Goal: Task Accomplishment & Management: Manage account settings

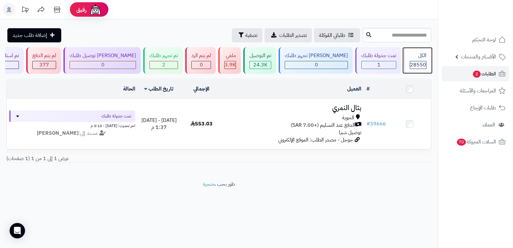
click at [410, 55] on div "الكل" at bounding box center [418, 55] width 17 height 7
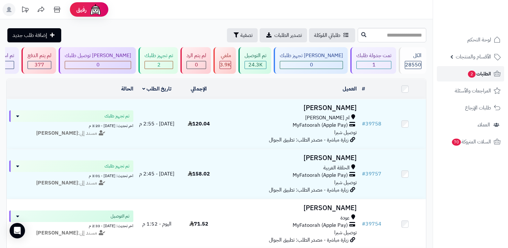
click at [479, 75] on span "الطلبات 2" at bounding box center [479, 73] width 24 height 9
click at [482, 55] on span "الأقسام والمنتجات" at bounding box center [473, 56] width 35 height 9
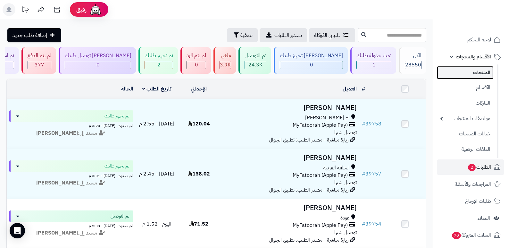
click at [487, 72] on link "المنتجات" at bounding box center [465, 72] width 57 height 13
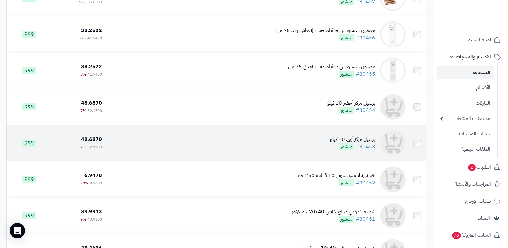
scroll to position [320, 0]
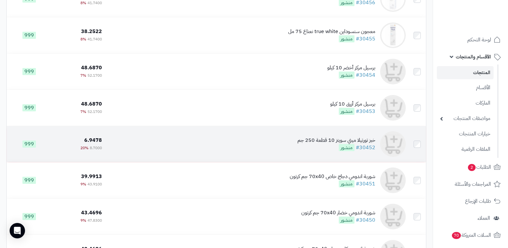
click at [363, 138] on div "خبز تورتيلا ميني سويتز 10 قطعة 250 جم" at bounding box center [336, 140] width 78 height 7
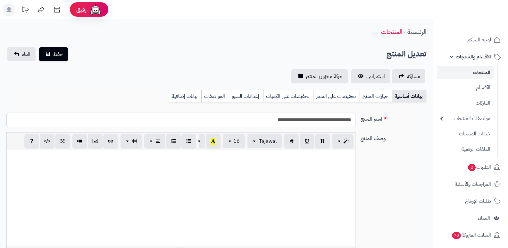
select select
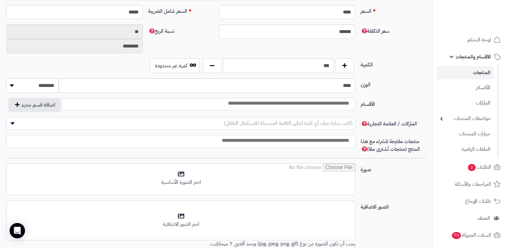
scroll to position [304, 0]
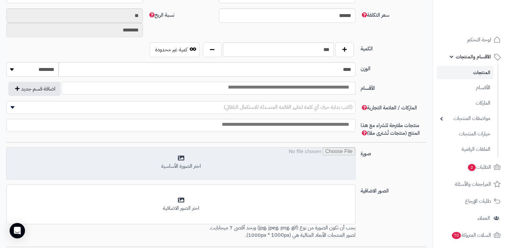
click at [181, 158] on input "file" at bounding box center [181, 163] width 348 height 32
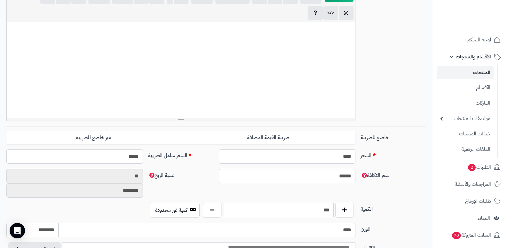
scroll to position [16, 0]
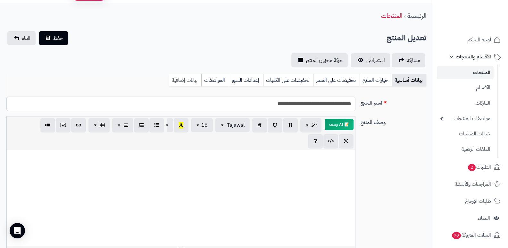
click at [177, 75] on link "بيانات إضافية" at bounding box center [185, 80] width 32 height 13
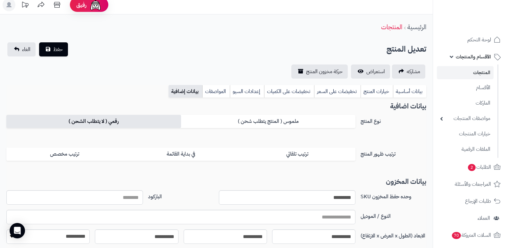
scroll to position [0, 0]
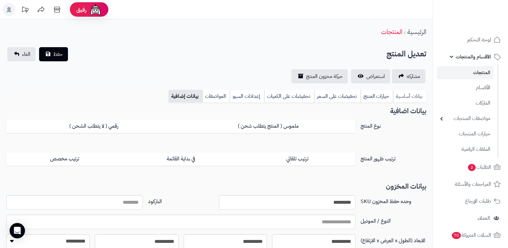
click at [418, 94] on link "بيانات أساسية" at bounding box center [409, 96] width 33 height 13
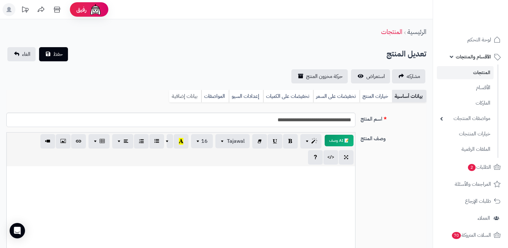
click at [190, 95] on link "بيانات إضافية" at bounding box center [185, 96] width 32 height 13
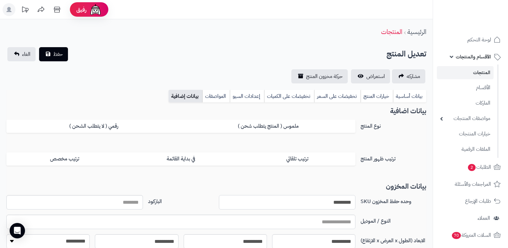
click at [329, 207] on input "*********" at bounding box center [287, 202] width 137 height 14
type input "*********"
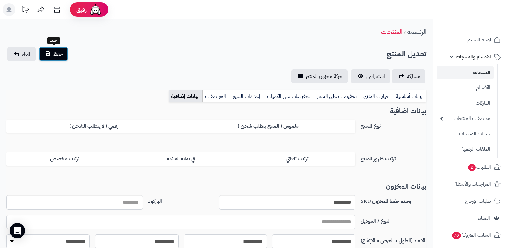
click at [53, 58] on button "حفظ" at bounding box center [53, 54] width 29 height 14
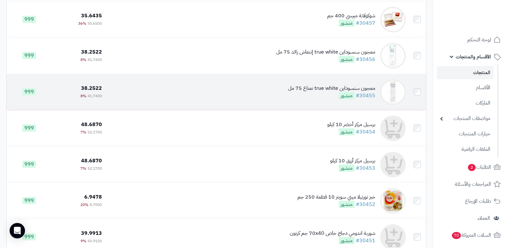
scroll to position [288, 0]
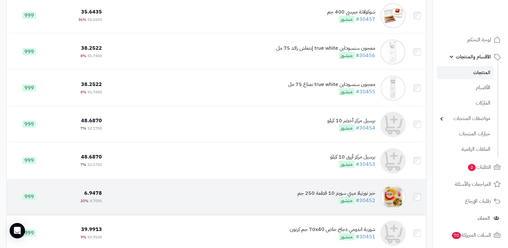
click at [353, 191] on div "خبز تورتيلا ميني سويتز 10 قطعة 250 جم" at bounding box center [336, 192] width 78 height 7
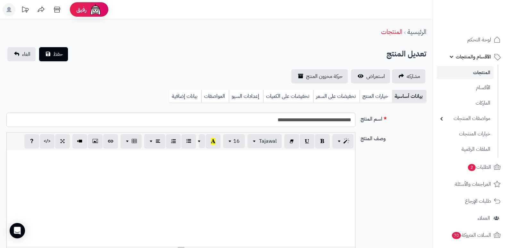
select select
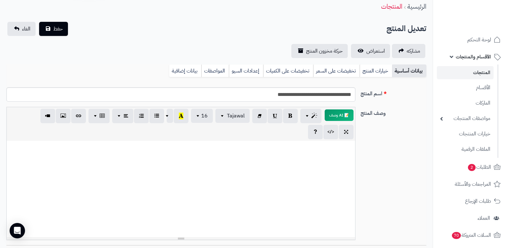
scroll to position [16, 0]
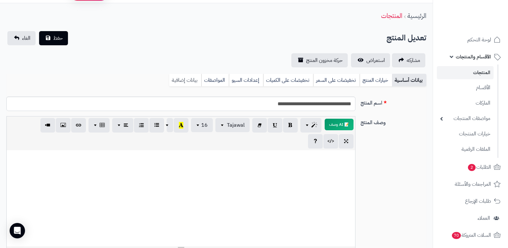
click at [193, 85] on link "بيانات إضافية" at bounding box center [185, 80] width 32 height 13
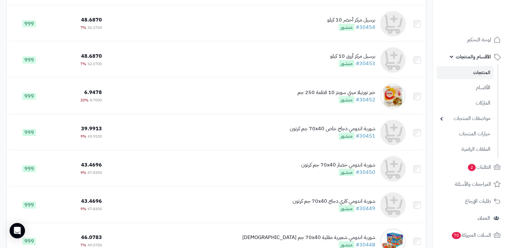
scroll to position [369, 0]
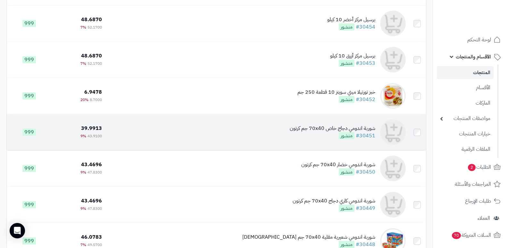
click at [327, 132] on div "شوربة اندومي دجاج خاص 70x40 جم كرتون" at bounding box center [333, 128] width 86 height 7
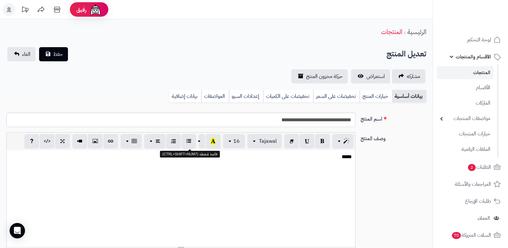
select select
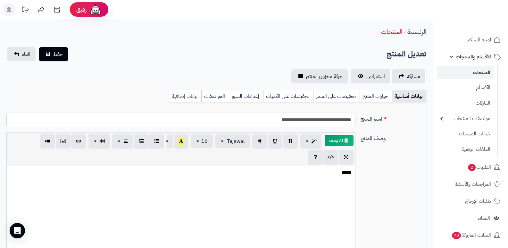
click at [186, 98] on link "بيانات إضافية" at bounding box center [185, 96] width 32 height 13
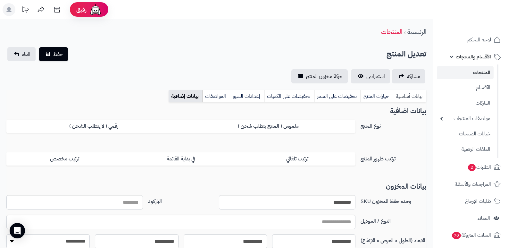
click at [411, 93] on link "بيانات أساسية" at bounding box center [409, 96] width 33 height 13
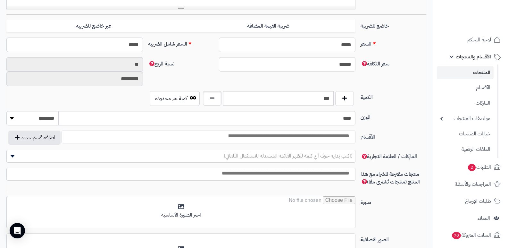
scroll to position [256, 0]
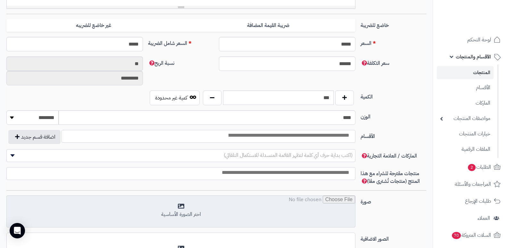
click at [188, 216] on input "file" at bounding box center [181, 211] width 348 height 32
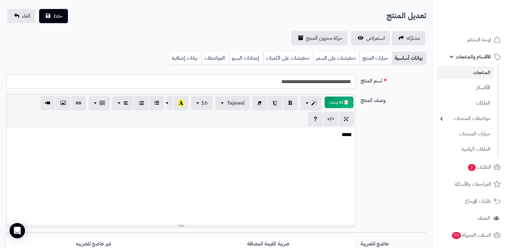
scroll to position [0, 0]
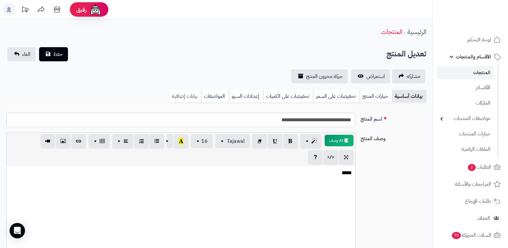
click at [186, 94] on link "بيانات إضافية" at bounding box center [185, 96] width 32 height 13
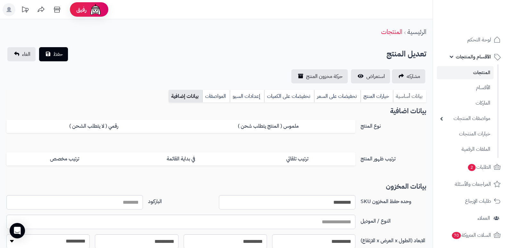
click at [412, 98] on link "بيانات أساسية" at bounding box center [409, 96] width 33 height 13
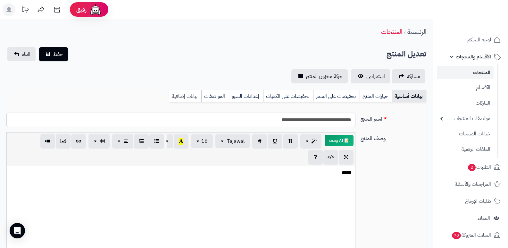
click at [179, 101] on link "بيانات إضافية" at bounding box center [185, 96] width 32 height 13
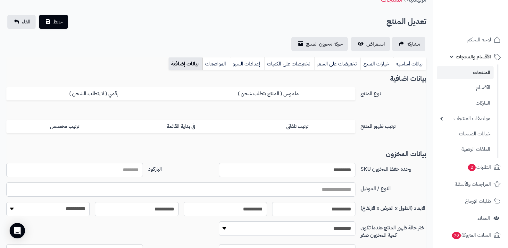
scroll to position [32, 0]
click at [404, 64] on link "بيانات أساسية" at bounding box center [409, 64] width 33 height 13
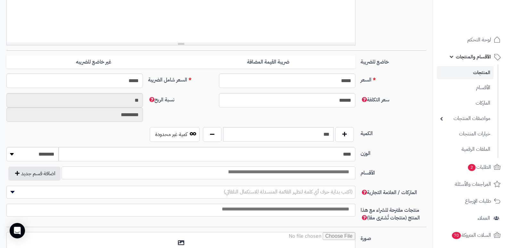
scroll to position [288, 0]
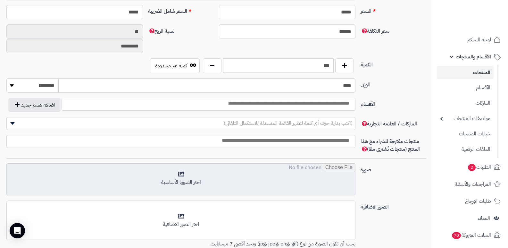
click at [174, 179] on input "file" at bounding box center [181, 179] width 348 height 32
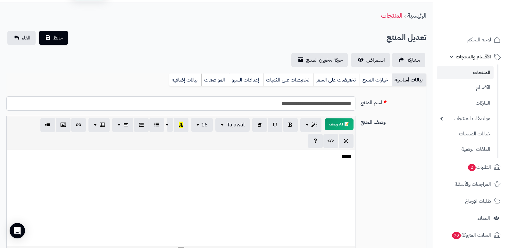
scroll to position [16, 0]
click at [58, 35] on span "حفظ" at bounding box center [58, 38] width 10 height 8
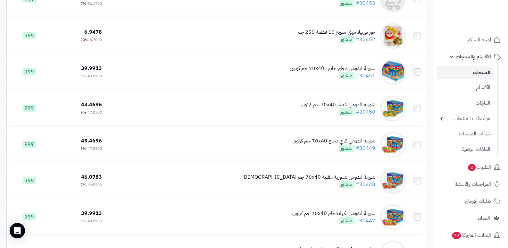
scroll to position [449, 0]
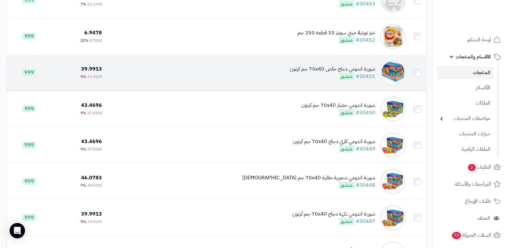
click at [351, 67] on div "شوربة اندومي دجاج خاص 70x40 جم كرتون" at bounding box center [333, 68] width 86 height 7
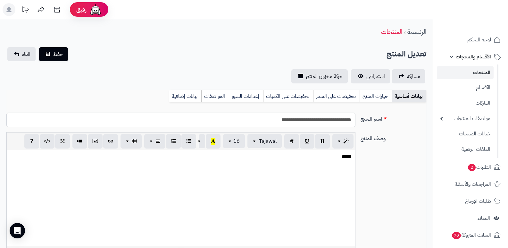
select select
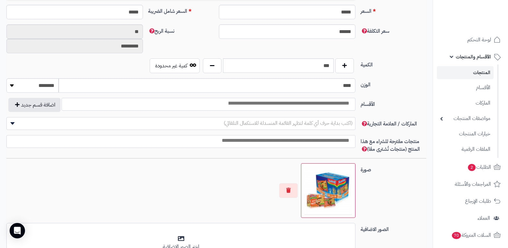
scroll to position [304, 0]
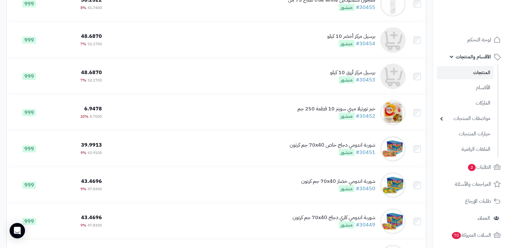
scroll to position [352, 0]
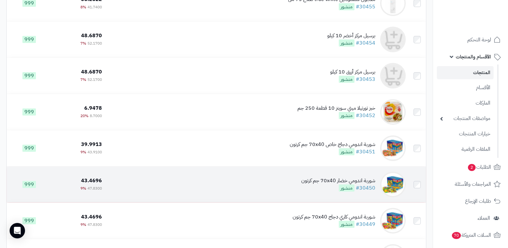
click at [357, 182] on div "شوربة اندومي خضار 70x40 جم كرتون" at bounding box center [338, 180] width 74 height 7
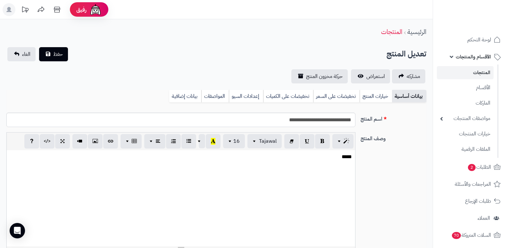
select select
click at [179, 95] on link "بيانات إضافية" at bounding box center [185, 96] width 32 height 13
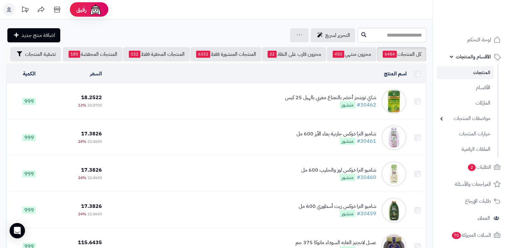
scroll to position [352, 0]
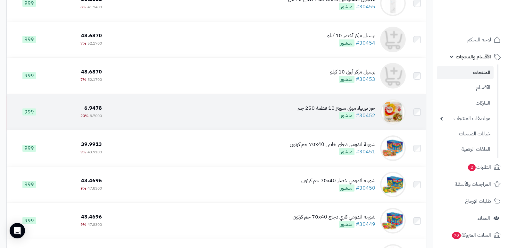
click at [352, 111] on div "خبز تورتيلا ميني سويتز 10 قطعة 250 جم" at bounding box center [336, 107] width 78 height 7
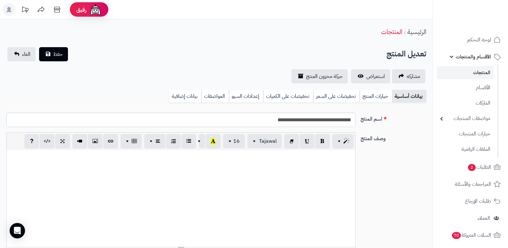
select select
click at [189, 96] on link "بيانات إضافية" at bounding box center [185, 96] width 32 height 13
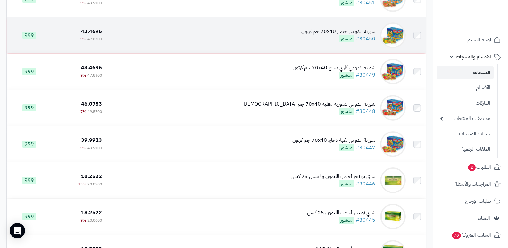
scroll to position [513, 0]
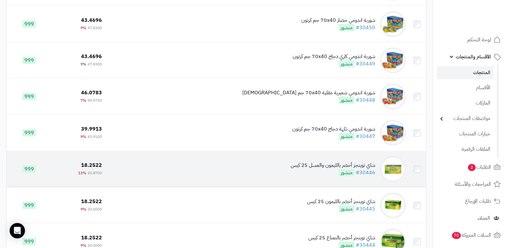
click at [319, 169] on div "شاي توينجز أخضر بالليمون والعسل 25 كيس" at bounding box center [333, 165] width 85 height 7
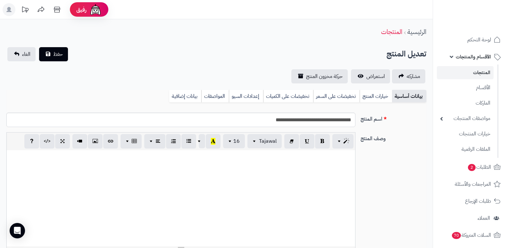
select select
click at [182, 98] on link "بيانات إضافية" at bounding box center [185, 96] width 32 height 13
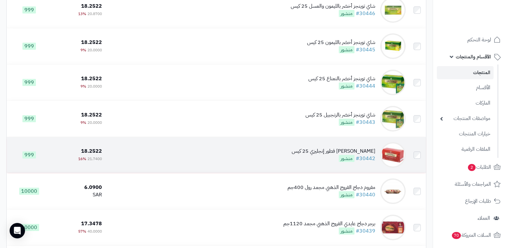
scroll to position [673, 0]
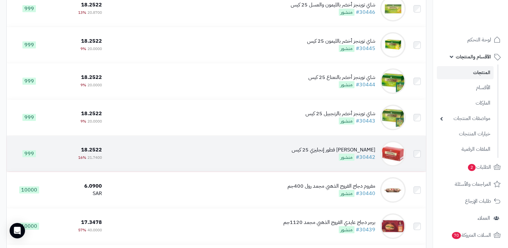
click at [332, 152] on div "[PERSON_NAME] فطور إنجليزي 25 كيس" at bounding box center [334, 149] width 84 height 7
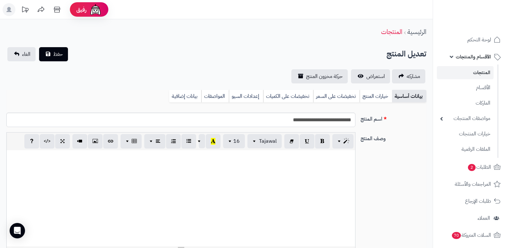
select select
click at [191, 95] on link "بيانات إضافية" at bounding box center [185, 96] width 32 height 13
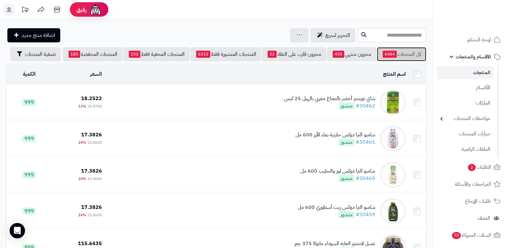
click at [401, 59] on link "كل المنتجات 6484" at bounding box center [401, 54] width 49 height 14
click at [359, 11] on header "رفيق ! الطلبات معالجة مكتمل إرجاع المنتجات العملاء المتواجدون الان 29470 عملاء …" at bounding box center [254, 9] width 508 height 19
click at [472, 55] on span "الأقسام والمنتجات" at bounding box center [473, 56] width 35 height 9
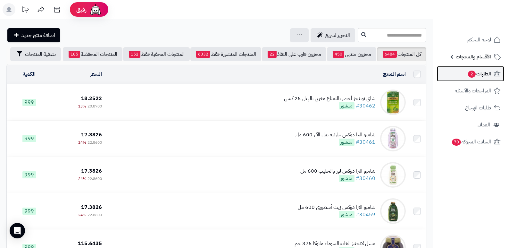
click at [482, 78] on span "الطلبات 2" at bounding box center [479, 73] width 24 height 9
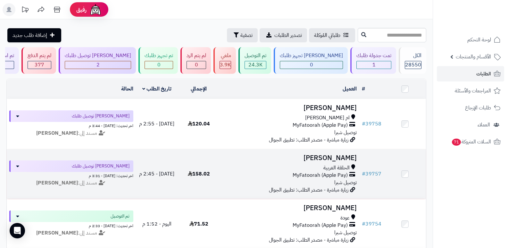
click at [326, 157] on h3 "فاطمه القحطاني" at bounding box center [289, 157] width 135 height 7
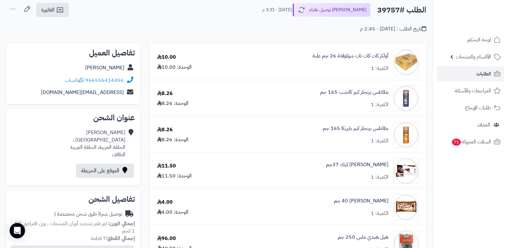
scroll to position [32, 0]
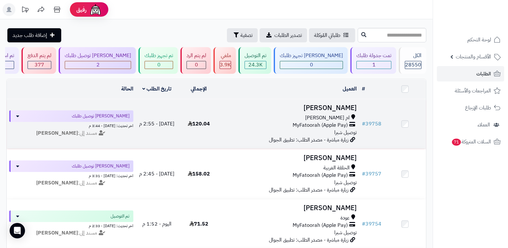
click at [330, 108] on h3 "[PERSON_NAME]" at bounding box center [289, 107] width 135 height 7
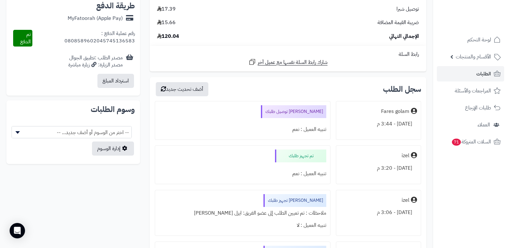
scroll to position [352, 0]
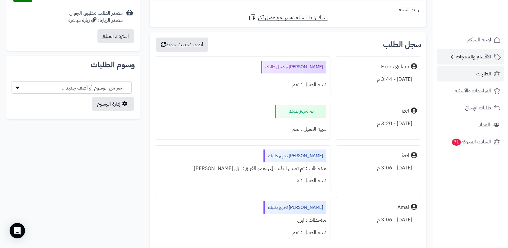
drag, startPoint x: 476, startPoint y: 195, endPoint x: 448, endPoint y: 54, distance: 143.4
click at [485, 190] on nav "لوحة التحكم الأقسام والمنتجات المنتجات الأقسام الماركات مواصفات المنتجات مواصفا…" at bounding box center [470, 132] width 75 height 248
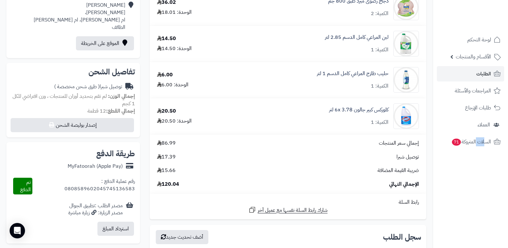
scroll to position [192, 0]
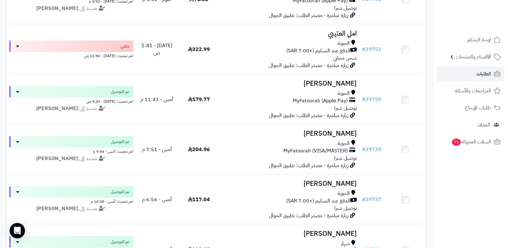
scroll to position [288, 0]
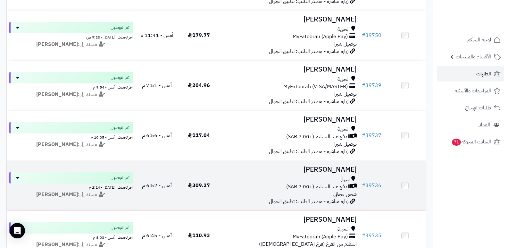
click at [349, 166] on h3 "[PERSON_NAME]" at bounding box center [289, 169] width 135 height 7
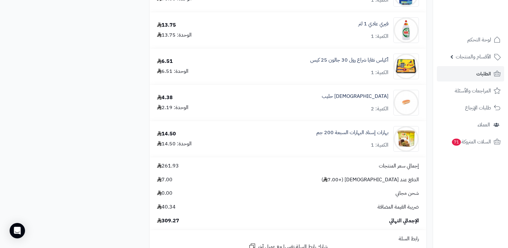
scroll to position [737, 0]
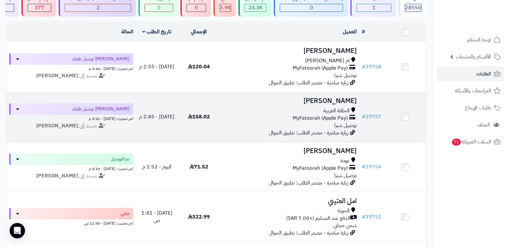
scroll to position [64, 0]
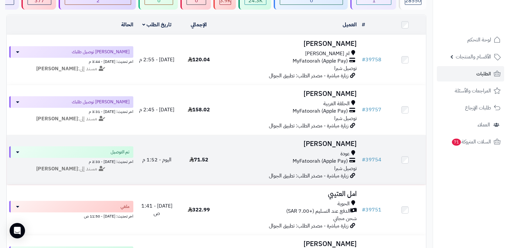
click at [347, 143] on h3 "محمد القرشي" at bounding box center [289, 143] width 135 height 7
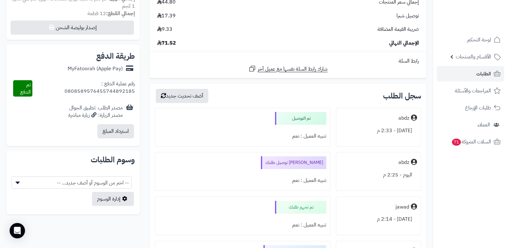
scroll to position [320, 0]
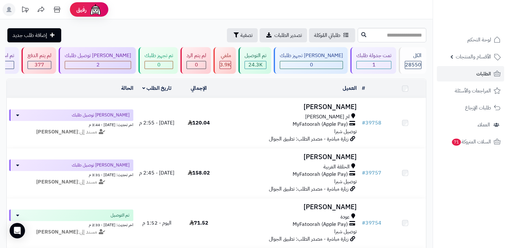
scroll to position [64, 0]
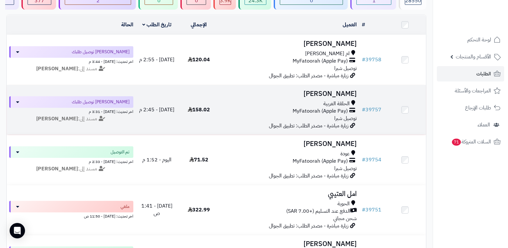
click at [343, 90] on h3 "[PERSON_NAME]" at bounding box center [289, 93] width 135 height 7
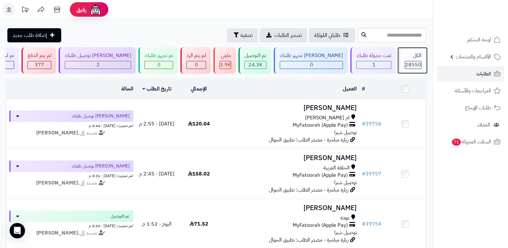
click at [416, 63] on span "28550" at bounding box center [413, 65] width 16 height 8
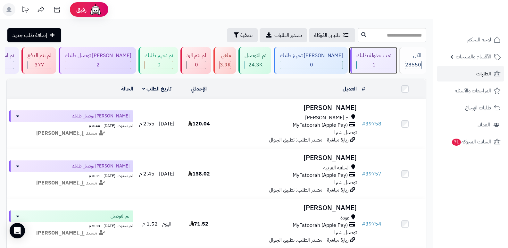
click at [395, 61] on link "تمت جدولة طلبك 1" at bounding box center [373, 60] width 48 height 27
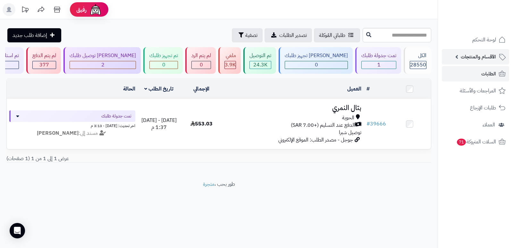
click at [447, 63] on link "الأقسام والمنتجات" at bounding box center [475, 56] width 67 height 15
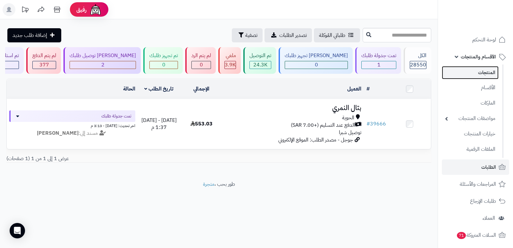
click at [487, 73] on link "المنتجات" at bounding box center [470, 72] width 57 height 13
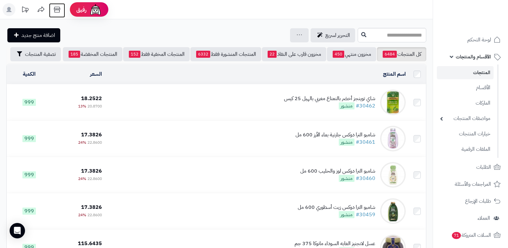
click at [56, 9] on icon at bounding box center [57, 9] width 13 height 13
click at [472, 55] on span "الأقسام والمنتجات" at bounding box center [473, 56] width 35 height 9
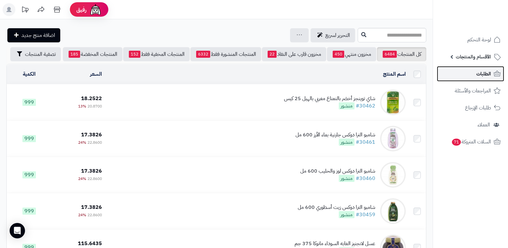
click at [479, 72] on span "الطلبات" at bounding box center [483, 73] width 15 height 9
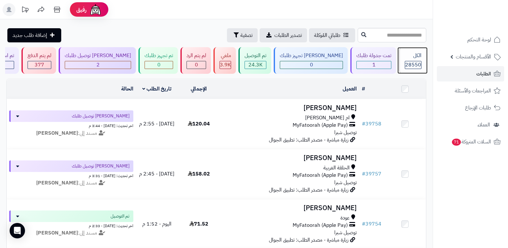
click at [404, 60] on div "الكل 28550" at bounding box center [413, 60] width 28 height 27
click at [302, 17] on header "رفيق ! الطلبات معالجة مكتمل إرجاع المنتجات العملاء المتواجدون الان 29470 عملاء …" at bounding box center [254, 9] width 508 height 19
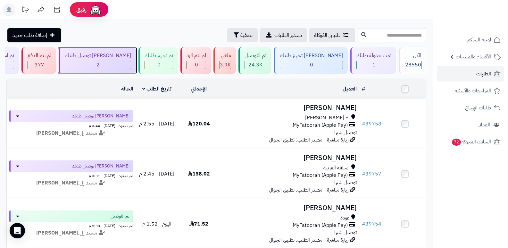
click at [102, 70] on div "جاري توصيل طلبك 2" at bounding box center [97, 60] width 77 height 27
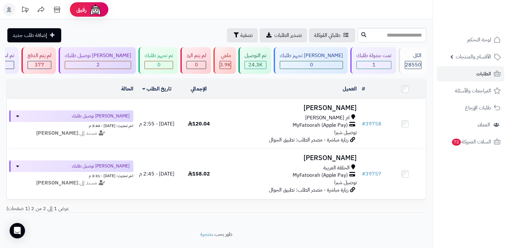
click at [364, 9] on header "رفيق ! الطلبات معالجة مكتمل إرجاع المنتجات العملاء المتواجدون الان 29470 عملاء …" at bounding box center [254, 9] width 508 height 19
click at [382, 66] on div "1" at bounding box center [374, 64] width 34 height 7
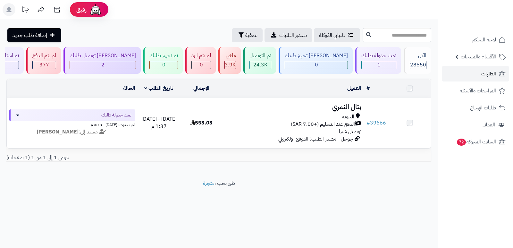
click at [351, 107] on h3 "بتال النمري" at bounding box center [293, 106] width 136 height 7
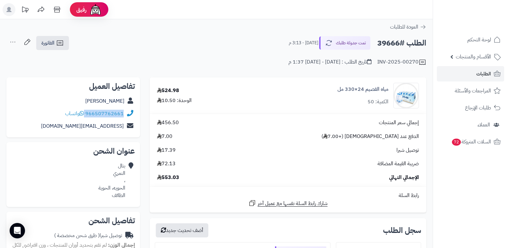
drag, startPoint x: 86, startPoint y: 110, endPoint x: 126, endPoint y: 118, distance: 41.2
click at [126, 118] on div "966507762661 واتساب" at bounding box center [73, 113] width 123 height 12
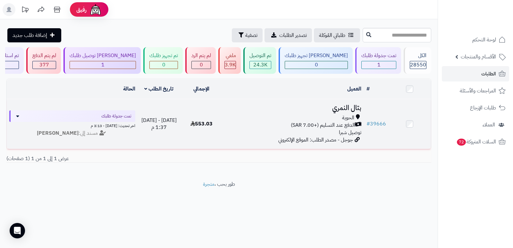
click at [355, 109] on h3 "بتال النمري" at bounding box center [293, 107] width 136 height 7
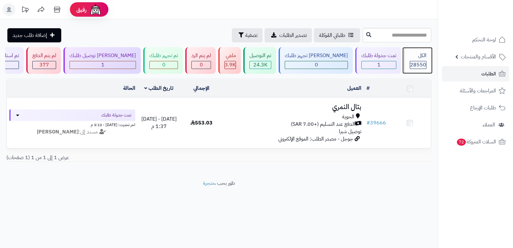
click at [415, 69] on div "الكل 28550" at bounding box center [417, 60] width 28 height 27
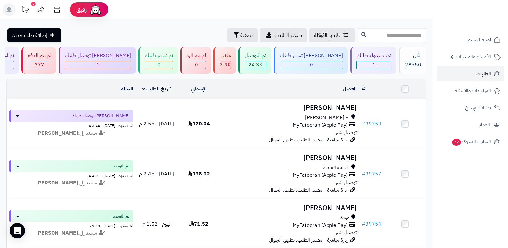
click at [373, 15] on header "رفيق ! 2 الطلبات معالجة مكتمل إرجاع المنتجات العملاء المتواجدون الان 29470 عملا…" at bounding box center [254, 9] width 508 height 19
click at [494, 221] on nav "لوحة التحكم الأقسام والمنتجات المنتجات الأقسام الماركات مواصفات المنتجات مواصفا…" at bounding box center [470, 132] width 75 height 248
click at [420, 60] on div "الكل 28550" at bounding box center [413, 60] width 28 height 27
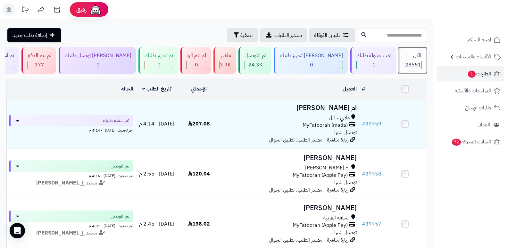
click at [410, 62] on span "28551" at bounding box center [413, 65] width 16 height 8
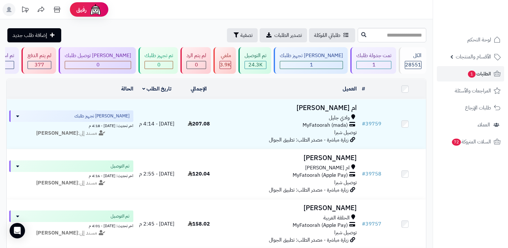
click at [419, 67] on span "28551" at bounding box center [413, 65] width 16 height 8
click at [408, 64] on span "28551" at bounding box center [413, 65] width 16 height 8
click at [360, 65] on div "1" at bounding box center [374, 64] width 34 height 7
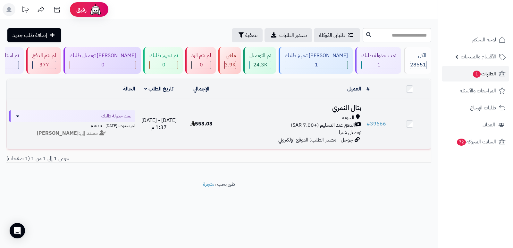
click at [344, 106] on h3 "بتال النمري" at bounding box center [293, 107] width 136 height 7
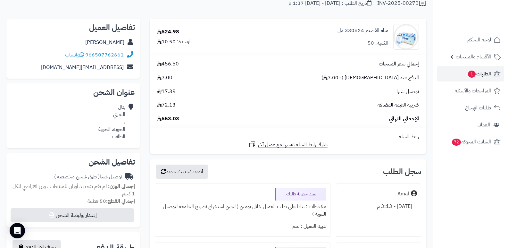
scroll to position [64, 0]
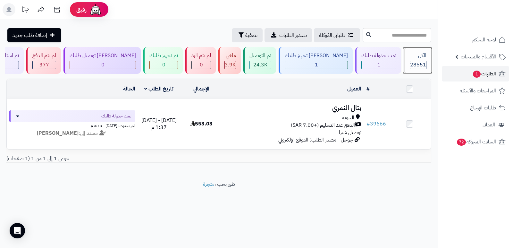
click at [410, 57] on div "الكل" at bounding box center [418, 55] width 17 height 7
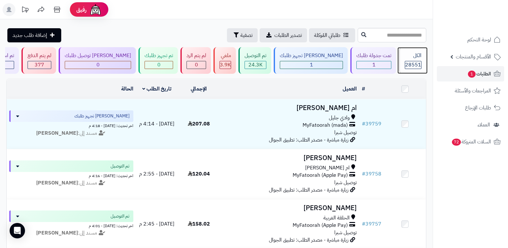
click at [417, 63] on span "28551" at bounding box center [413, 65] width 16 height 8
click at [57, 12] on icon at bounding box center [57, 9] width 13 height 13
click at [481, 77] on span "الطلبات 1" at bounding box center [479, 73] width 24 height 9
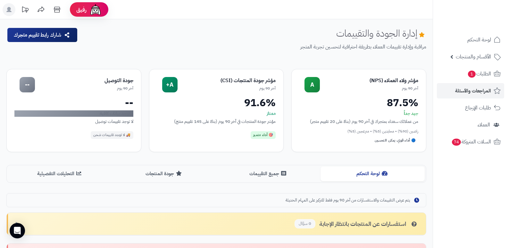
click at [476, 74] on span "الطلبات 1" at bounding box center [479, 73] width 24 height 9
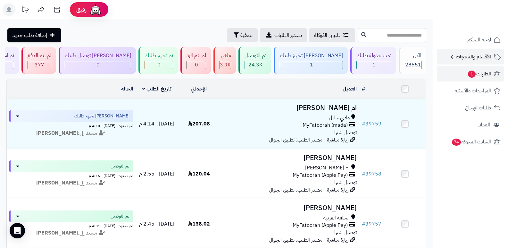
click at [476, 57] on span "الأقسام والمنتجات" at bounding box center [473, 56] width 35 height 9
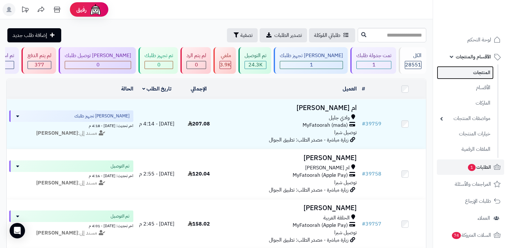
click at [477, 77] on link "المنتجات" at bounding box center [465, 72] width 57 height 13
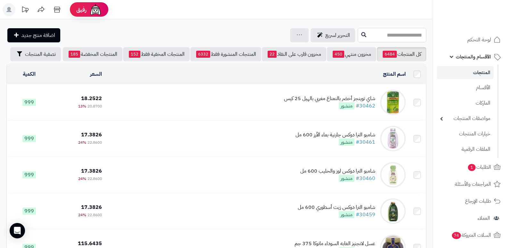
click at [377, 36] on input "text" at bounding box center [392, 35] width 69 height 14
type input "**********"
click at [361, 36] on icon at bounding box center [363, 34] width 5 height 5
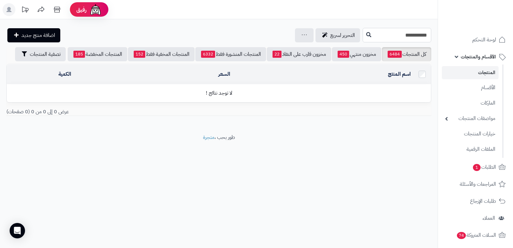
click at [362, 38] on input "**********" at bounding box center [396, 35] width 69 height 14
type input "*********"
click at [366, 34] on icon at bounding box center [368, 34] width 5 height 5
click at [421, 37] on input "*********" at bounding box center [396, 35] width 69 height 14
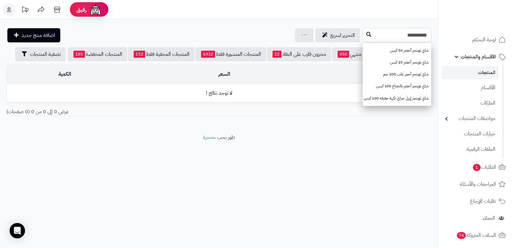
type input "**********"
click at [366, 32] on icon at bounding box center [368, 34] width 5 height 5
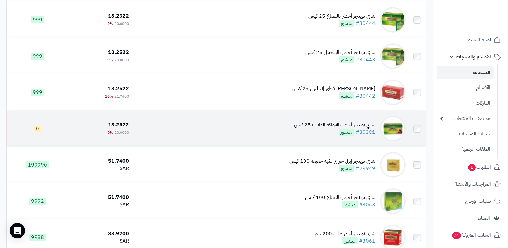
scroll to position [192, 0]
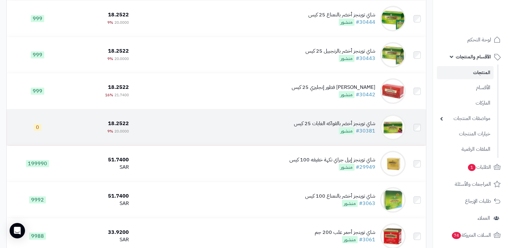
click at [334, 121] on div "شاي توينجز أخضر بالفواكه الغابات 25 كيس" at bounding box center [334, 123] width 81 height 7
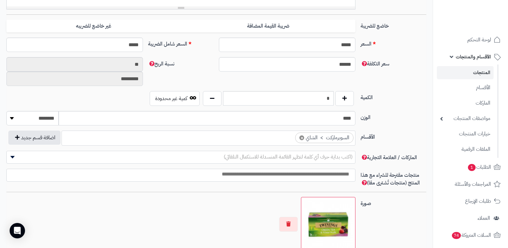
scroll to position [256, 0]
click at [306, 103] on input "*" at bounding box center [278, 97] width 111 height 14
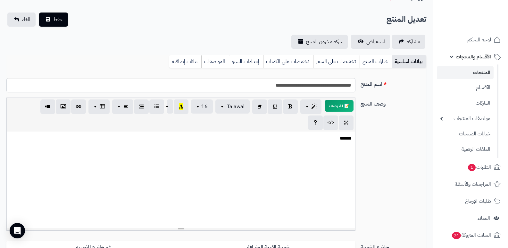
scroll to position [0, 0]
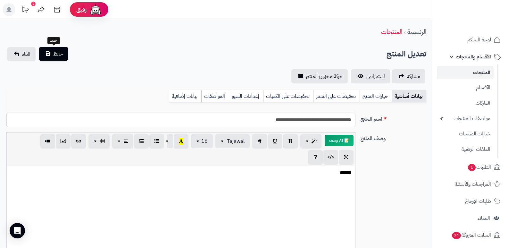
type input "***"
click at [52, 56] on button "حفظ" at bounding box center [53, 54] width 29 height 14
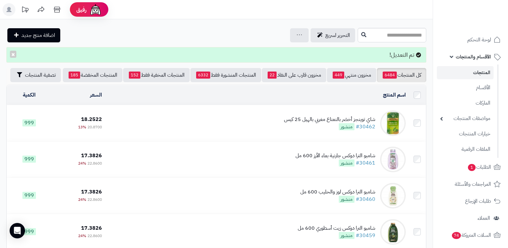
click at [482, 58] on span "الأقسام والمنتجات" at bounding box center [473, 56] width 35 height 9
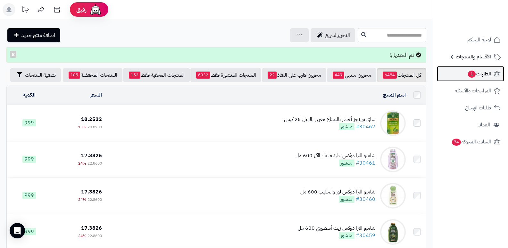
click at [485, 73] on span "الطلبات 1" at bounding box center [479, 73] width 24 height 9
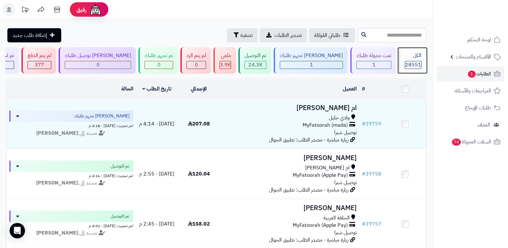
click at [405, 52] on div "الكل" at bounding box center [413, 55] width 17 height 7
click at [412, 53] on div "الكل" at bounding box center [413, 55] width 17 height 7
click at [478, 57] on span "الأقسام والمنتجات" at bounding box center [473, 56] width 35 height 9
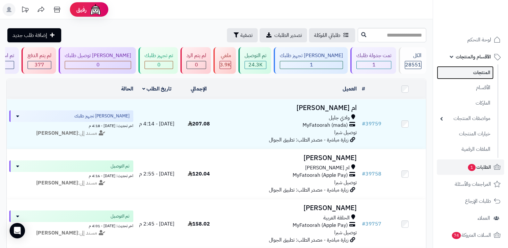
click at [479, 75] on link "المنتجات" at bounding box center [465, 72] width 57 height 13
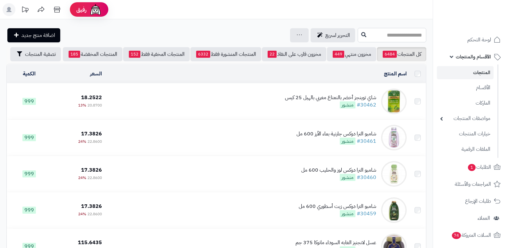
click at [394, 32] on input "text" at bounding box center [392, 35] width 69 height 14
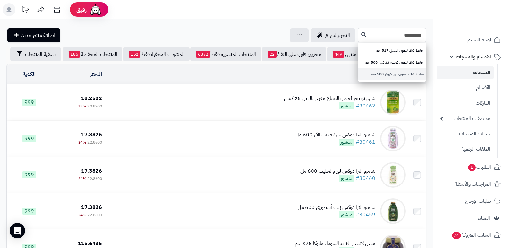
type input "*********"
click at [385, 75] on link "خليط كيك ليمون بتي كروكر 500 جم" at bounding box center [392, 74] width 69 height 12
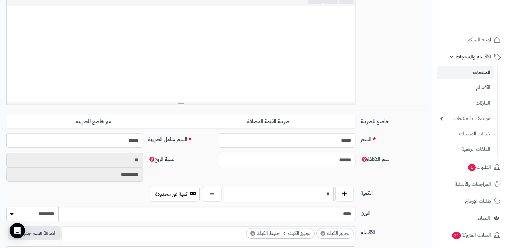
scroll to position [176, 0]
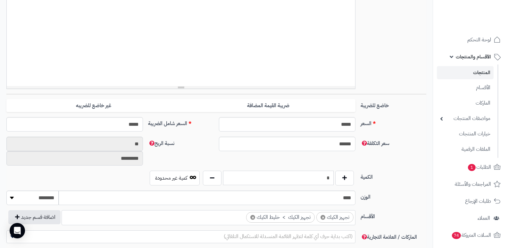
click at [289, 179] on input "*" at bounding box center [278, 177] width 111 height 14
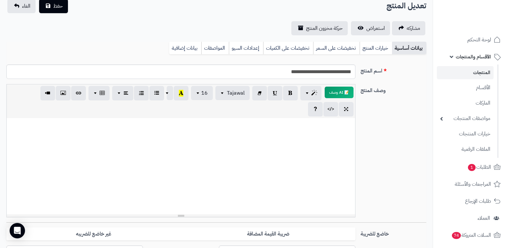
scroll to position [0, 0]
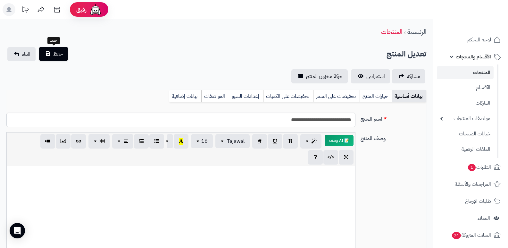
type input "***"
click at [54, 55] on span "حفظ" at bounding box center [58, 54] width 10 height 8
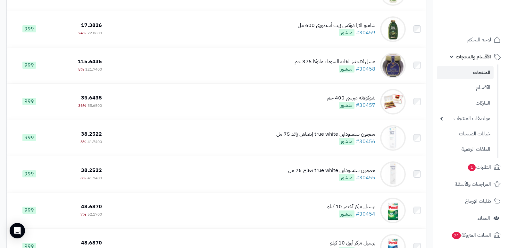
scroll to position [256, 0]
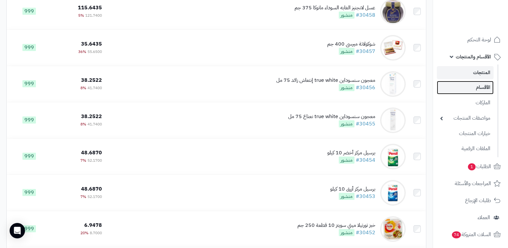
click at [483, 87] on link "الأقسام" at bounding box center [465, 87] width 57 height 13
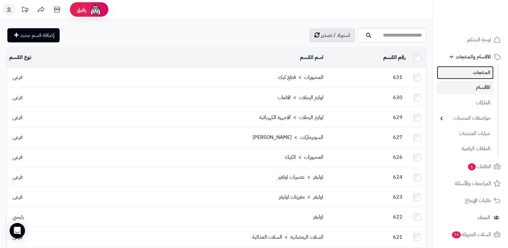
click at [479, 74] on link "المنتجات" at bounding box center [465, 72] width 57 height 13
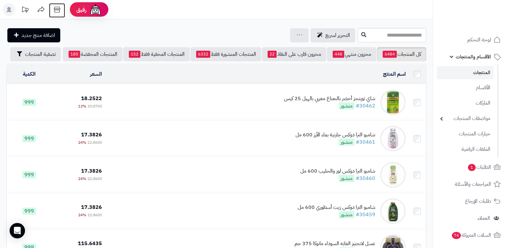
click at [58, 12] on icon at bounding box center [57, 10] width 6 height 6
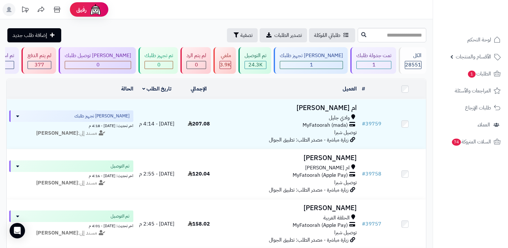
click at [6, 6] on rect at bounding box center [9, 9] width 13 height 13
click at [6, 12] on icon at bounding box center [8, 9] width 5 height 5
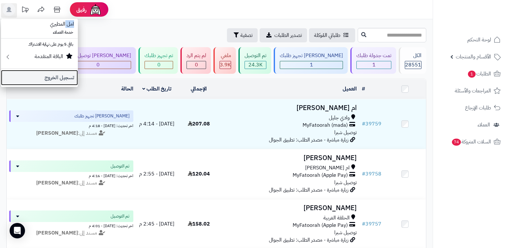
click at [58, 77] on link "تسجيل الخروج" at bounding box center [39, 77] width 77 height 15
